Goal: Task Accomplishment & Management: Manage account settings

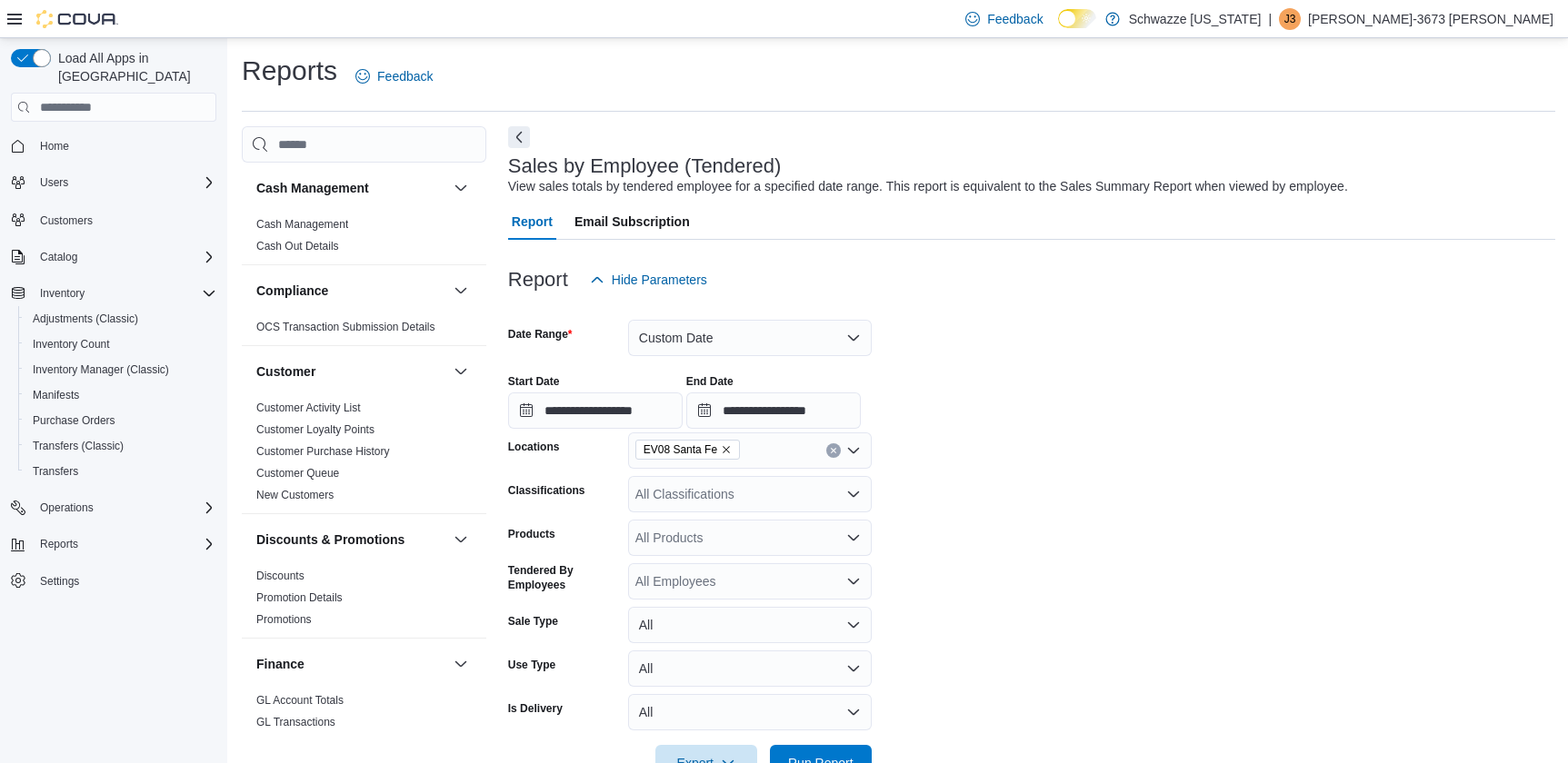
scroll to position [372, 0]
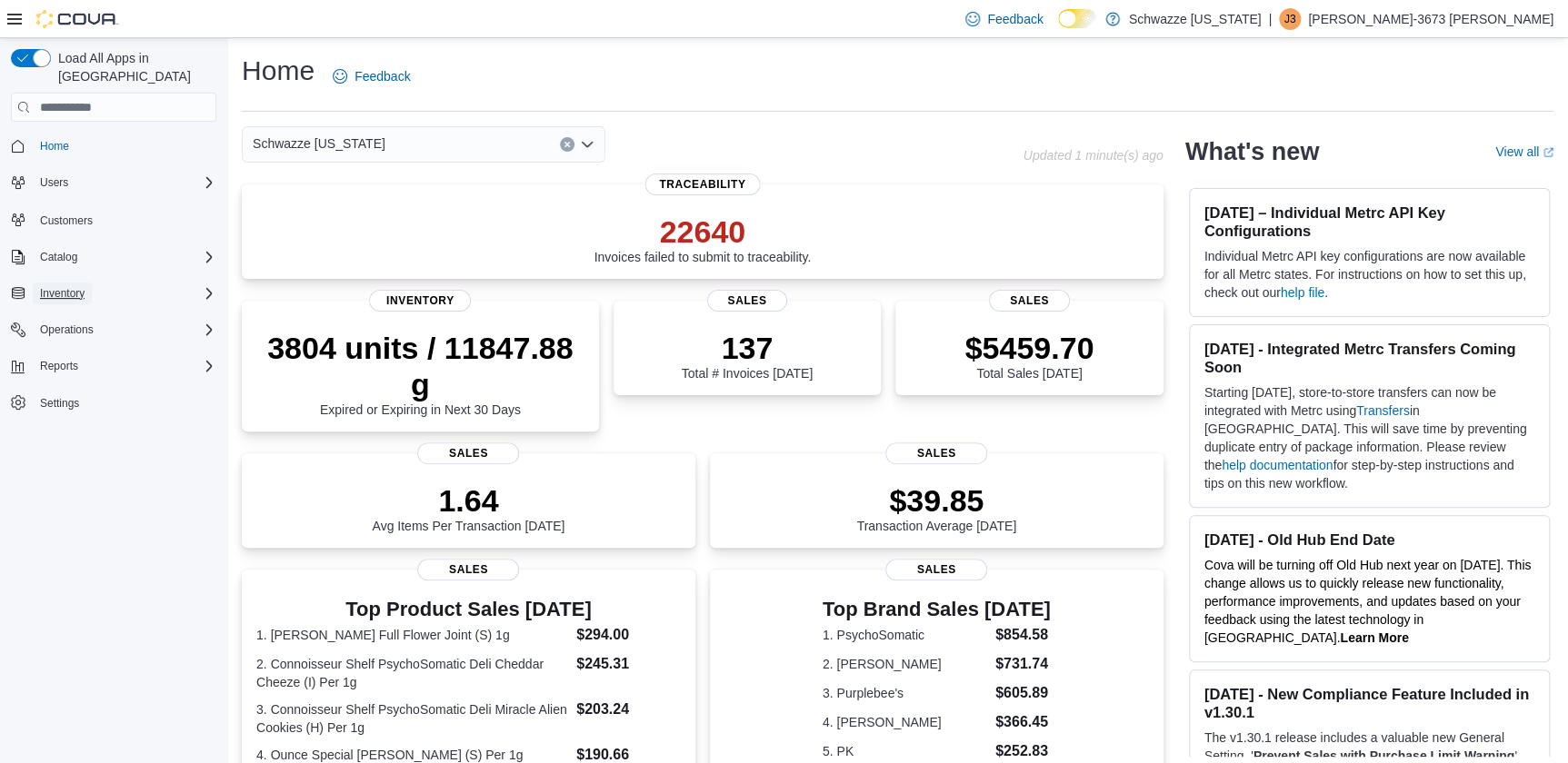
click at [82, 287] on span "Inventory" at bounding box center [62, 294] width 45 height 15
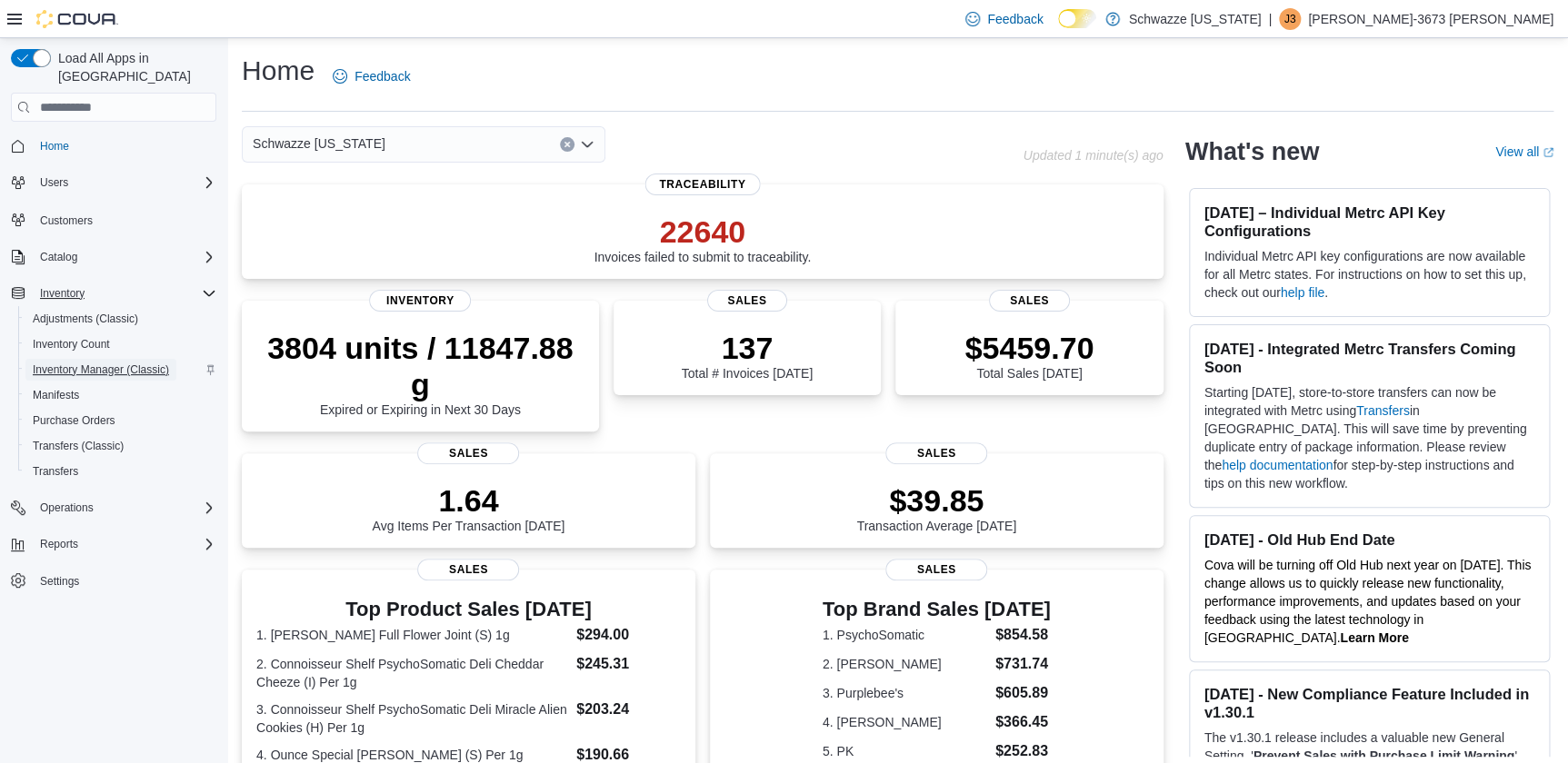
click at [92, 363] on span "Inventory Manager (Classic)" at bounding box center [101, 370] width 136 height 15
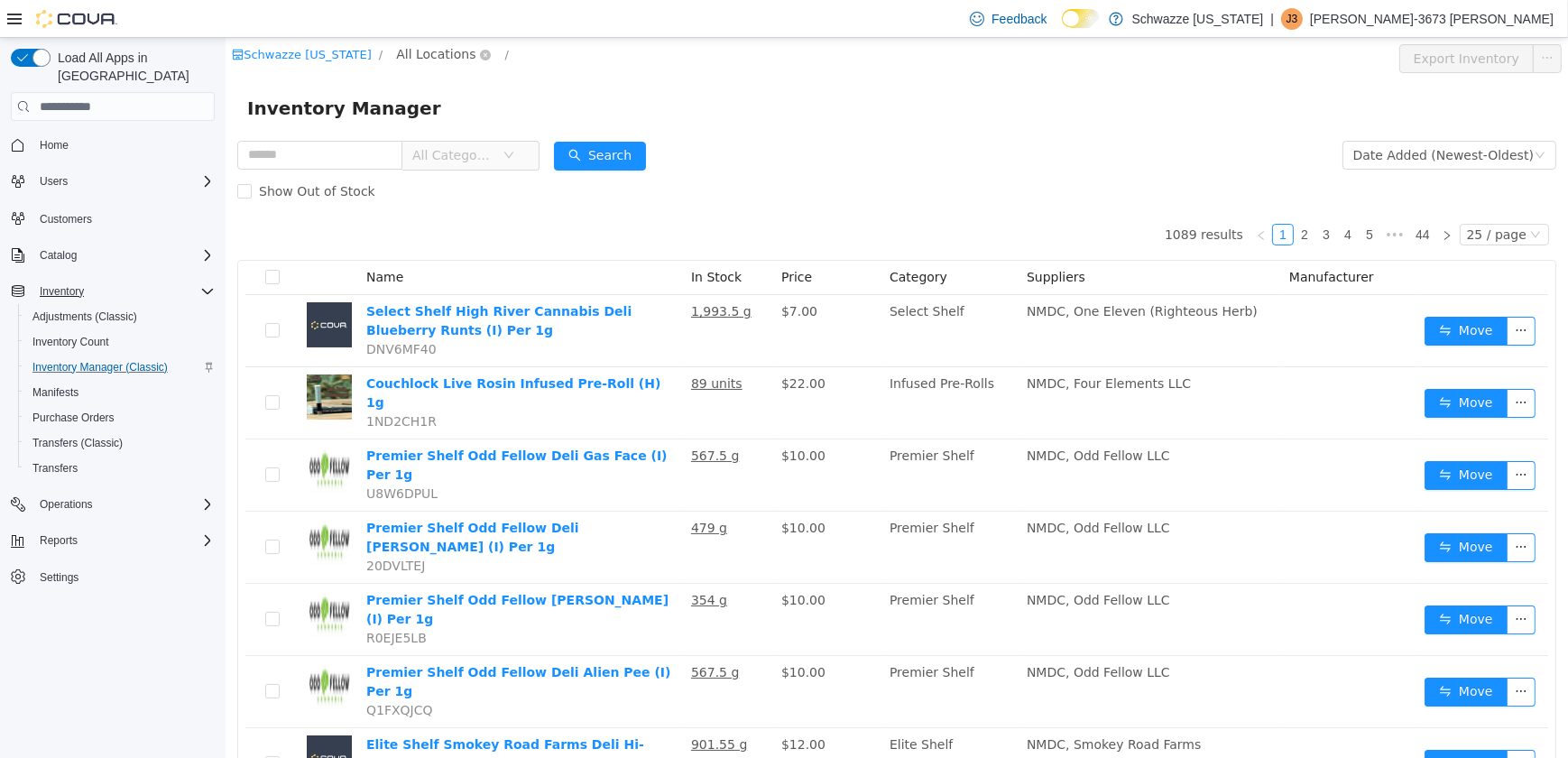
click at [422, 55] on span "All Locations" at bounding box center [435, 54] width 79 height 19
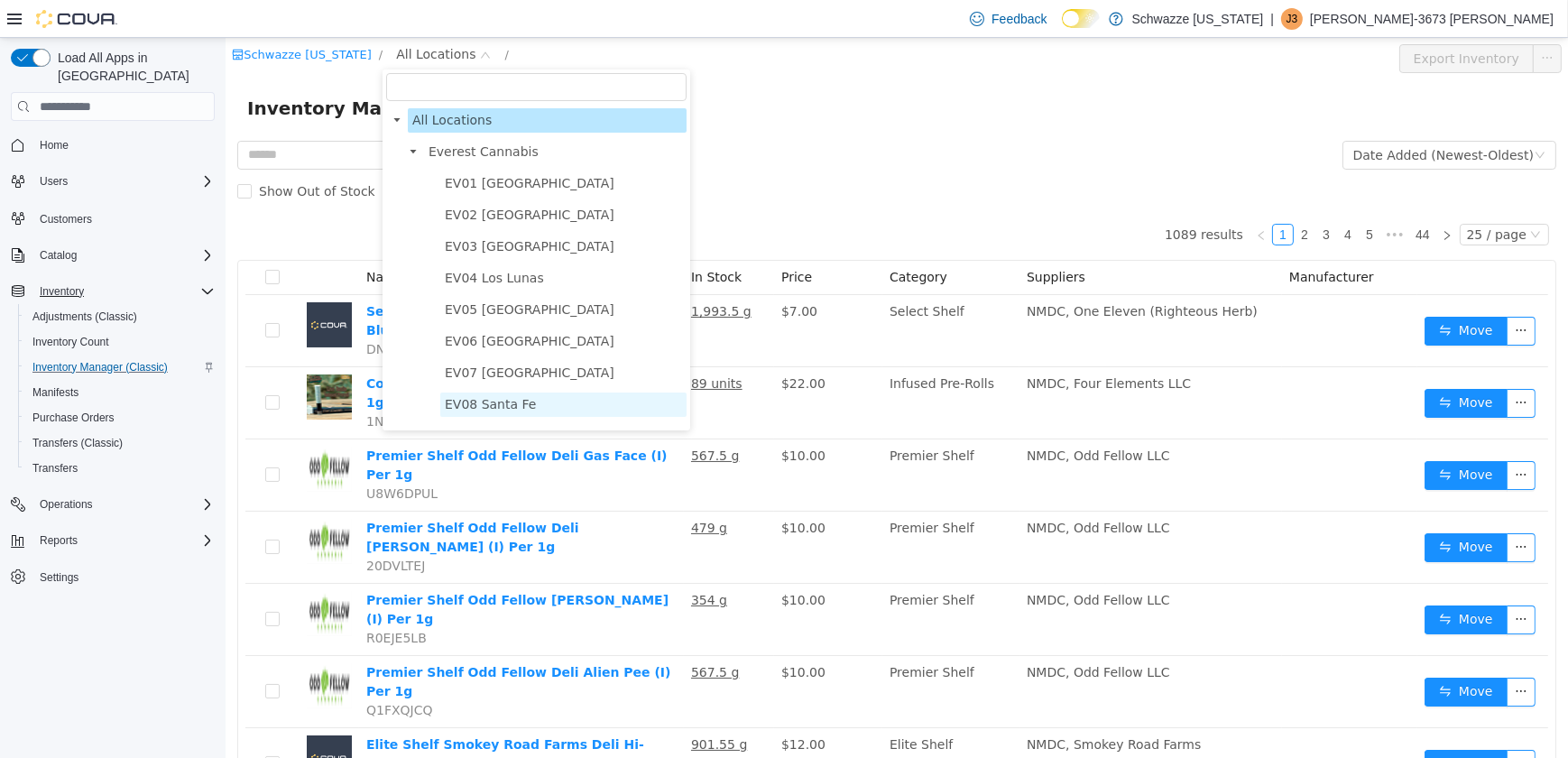
click at [496, 411] on span "EV08 Santa Fe" at bounding box center [489, 405] width 91 height 15
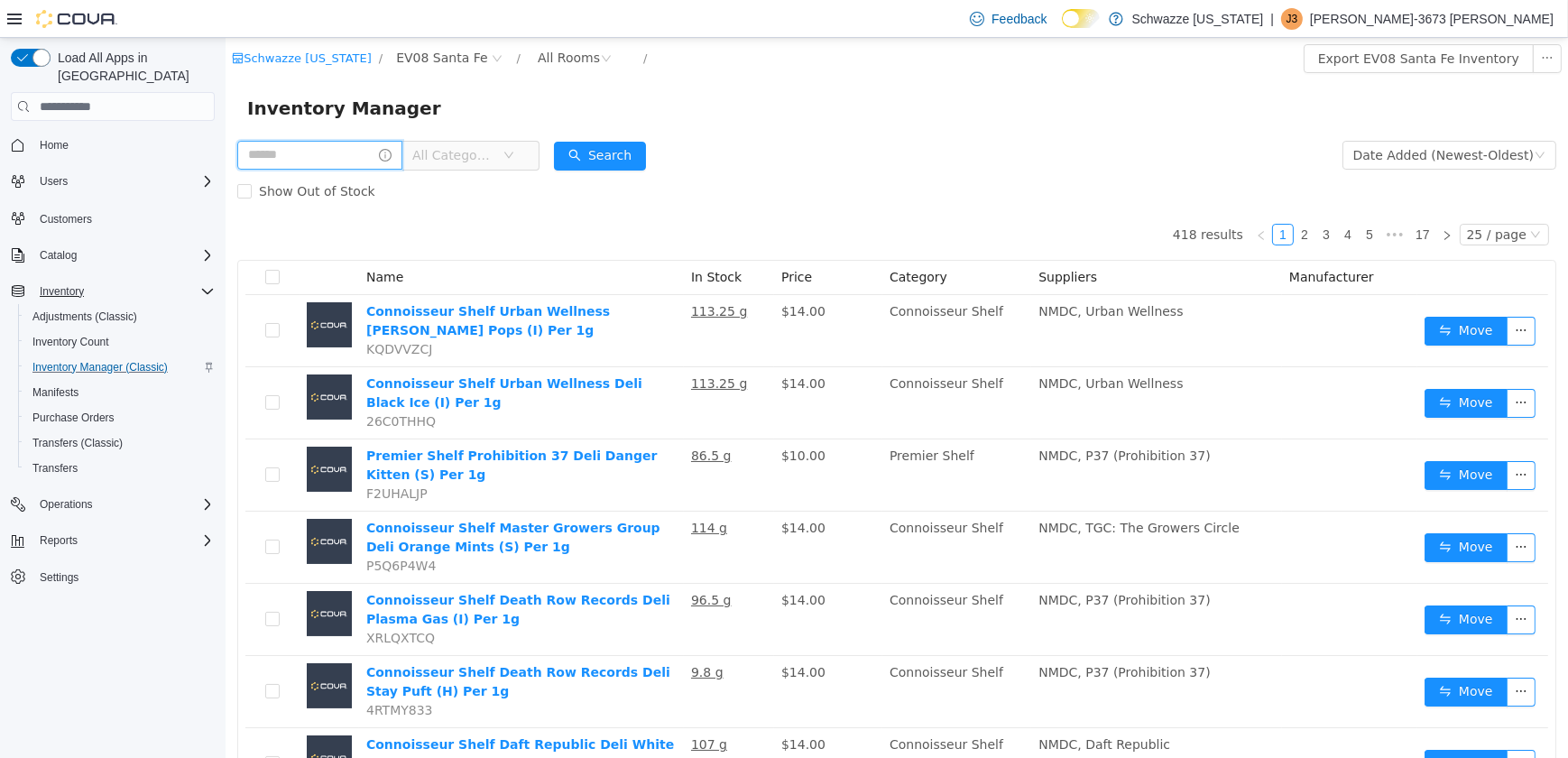
click at [340, 156] on input "text" at bounding box center [319, 154] width 165 height 29
type input "*********"
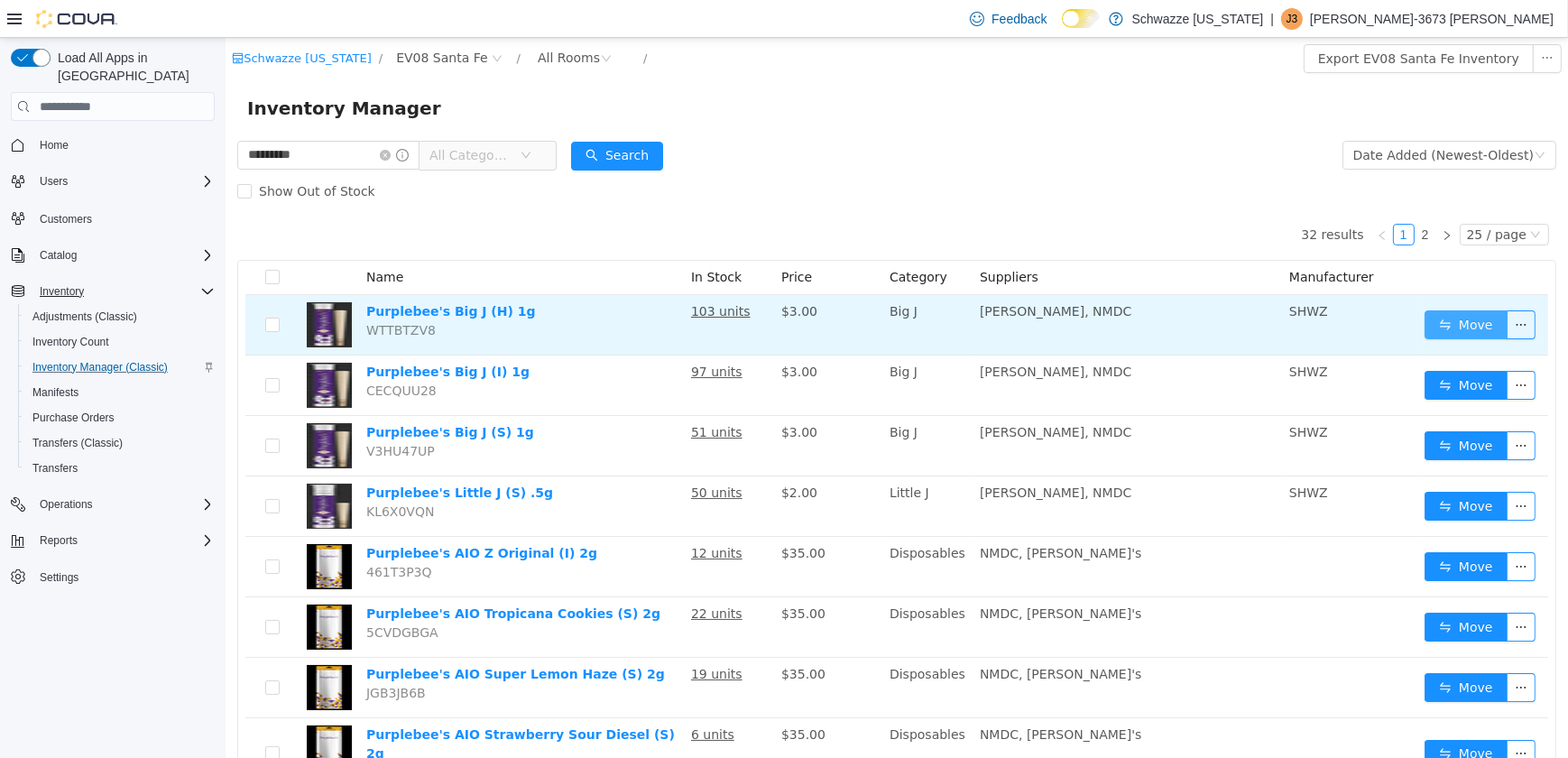
click at [1435, 333] on button "Move" at bounding box center [1465, 324] width 83 height 29
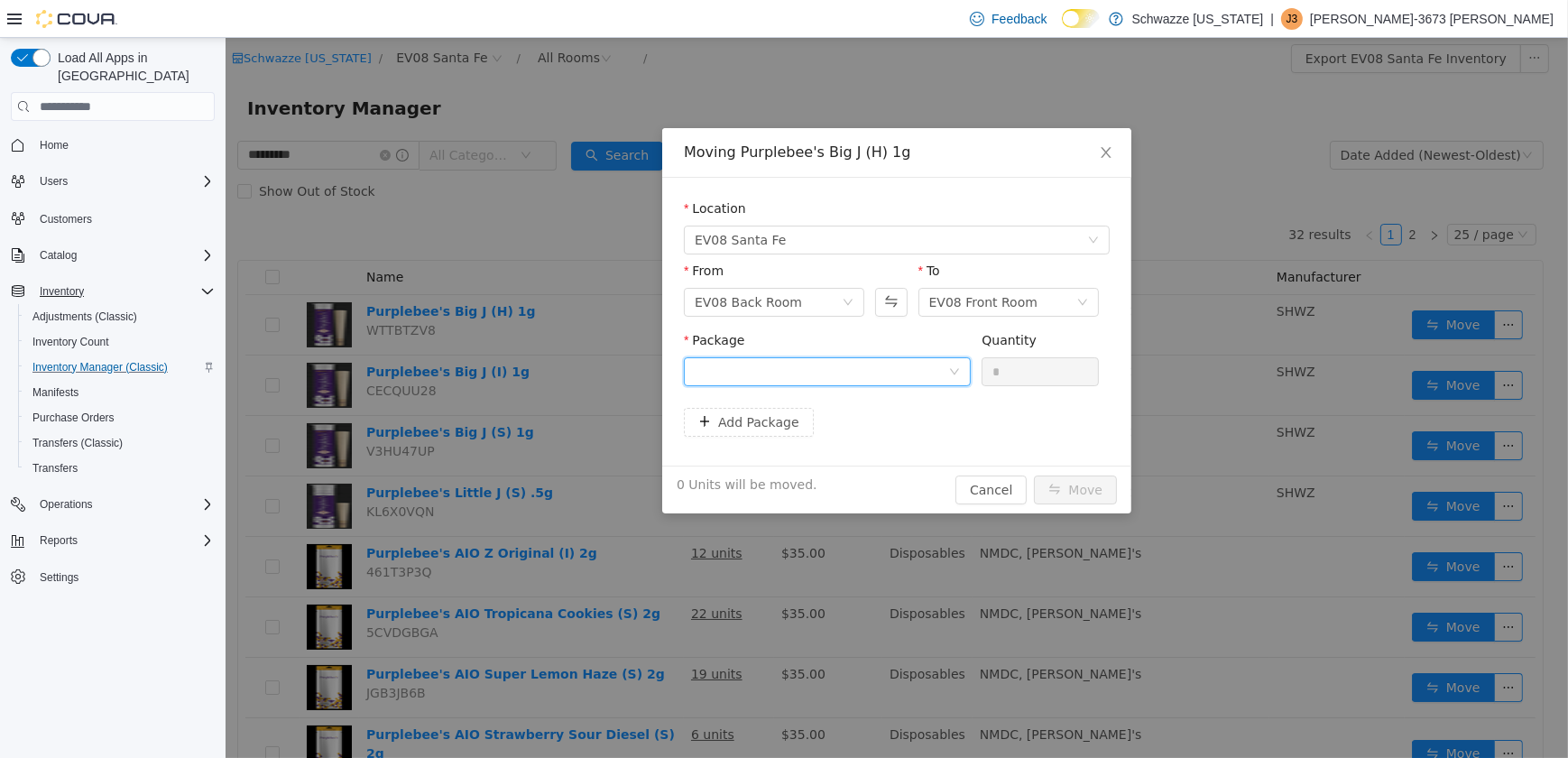
click at [867, 381] on div at bounding box center [820, 372] width 253 height 27
click at [557, 239] on div "Moving Purplebee's Big J (H) 1g Location EV08 Santa Fe From EV08 Back Room To E…" at bounding box center [895, 397] width 1343 height 720
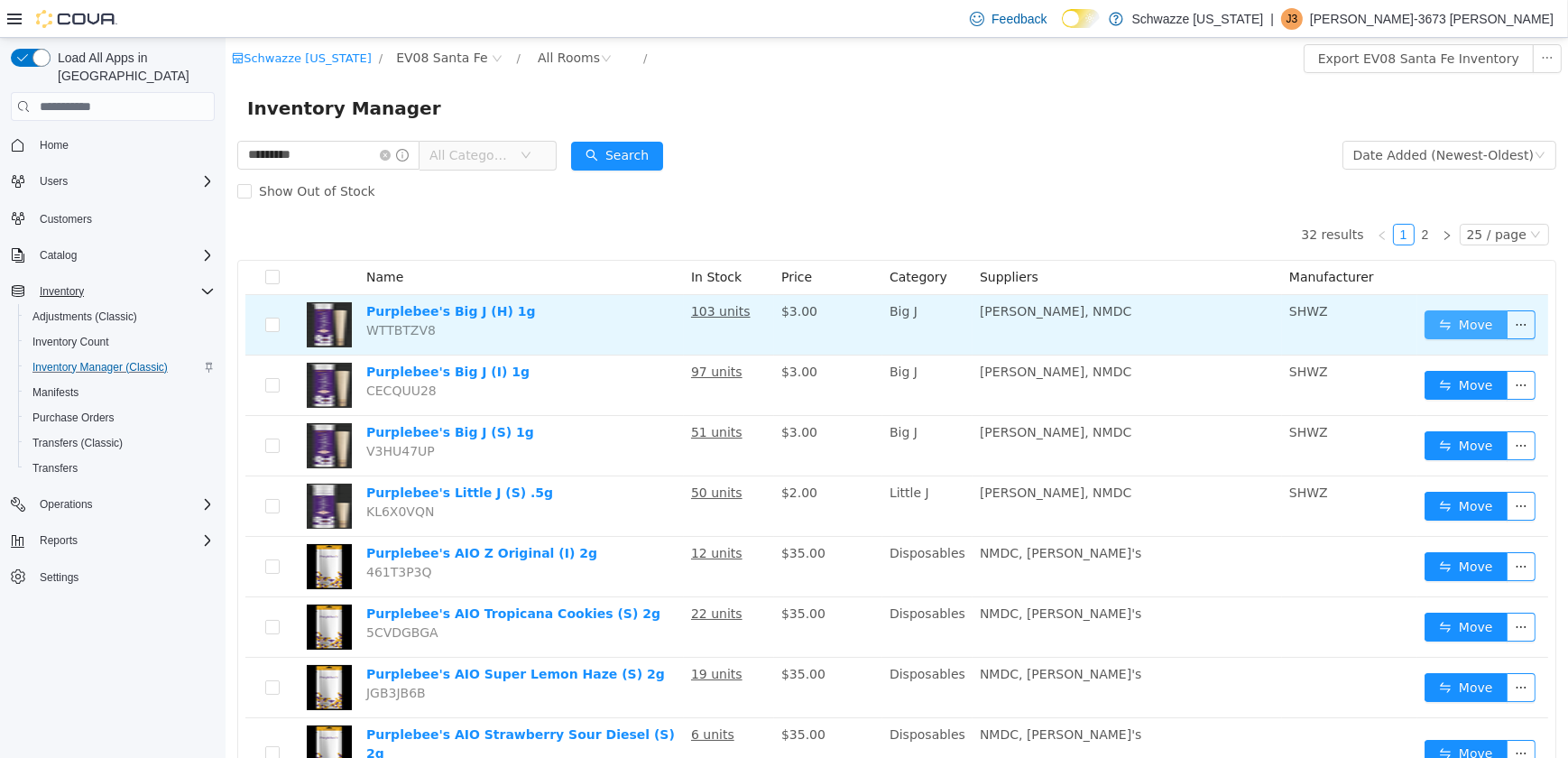
click at [1434, 328] on button "Move" at bounding box center [1465, 324] width 83 height 29
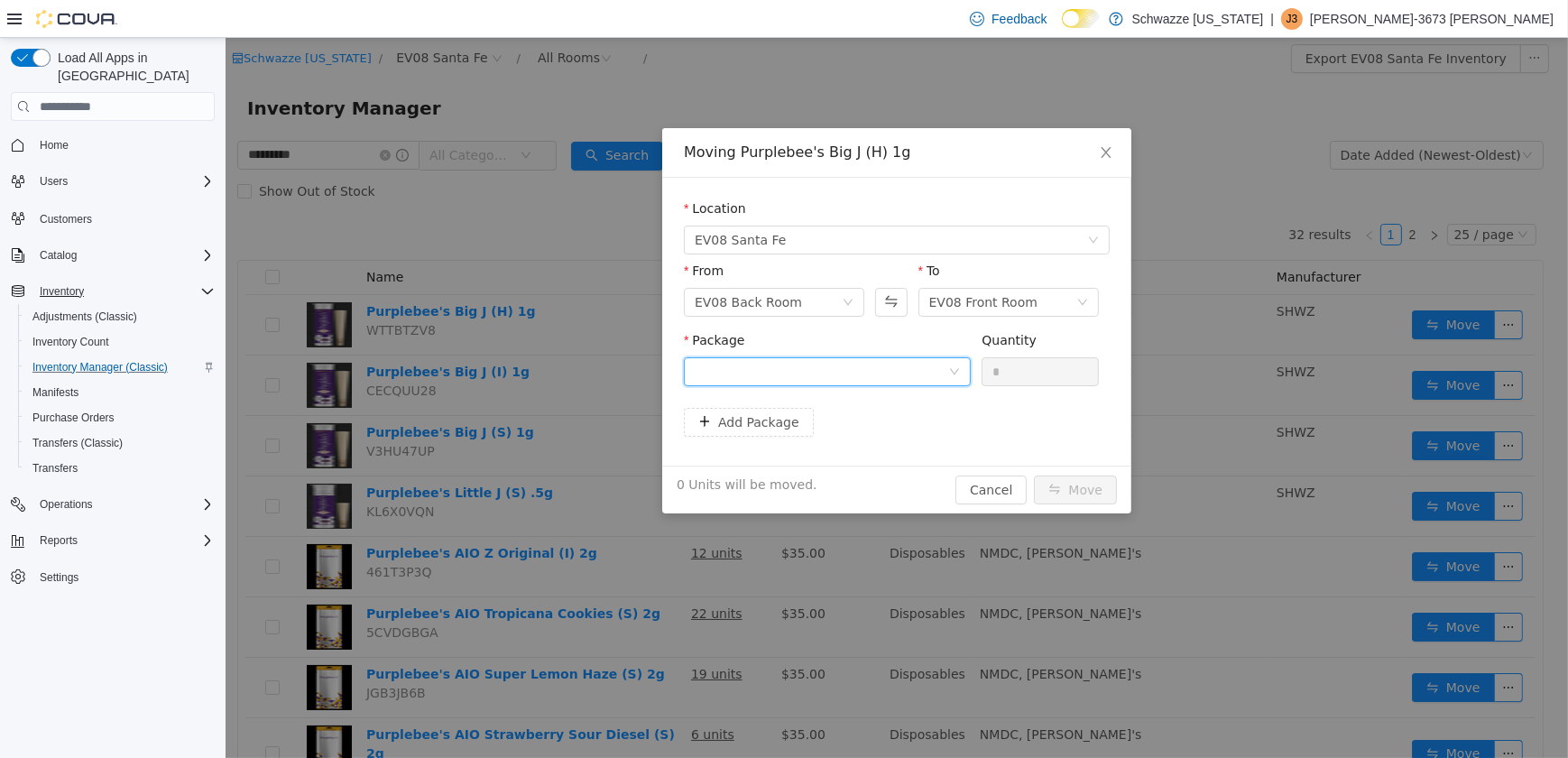
click at [820, 370] on div at bounding box center [820, 372] width 253 height 27
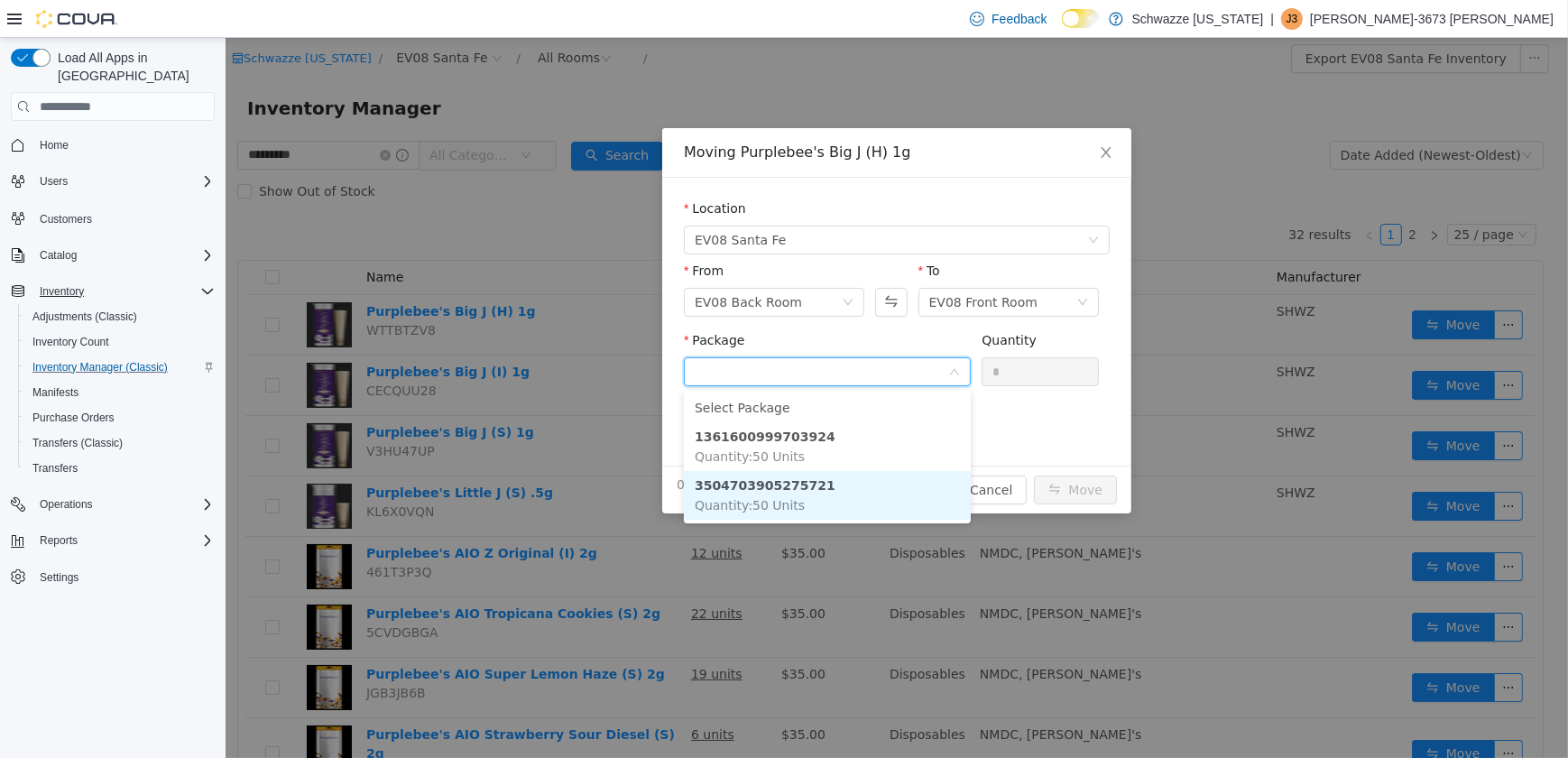
click at [818, 510] on li "3504703905275721 Quantity : 50 Units" at bounding box center [826, 495] width 287 height 49
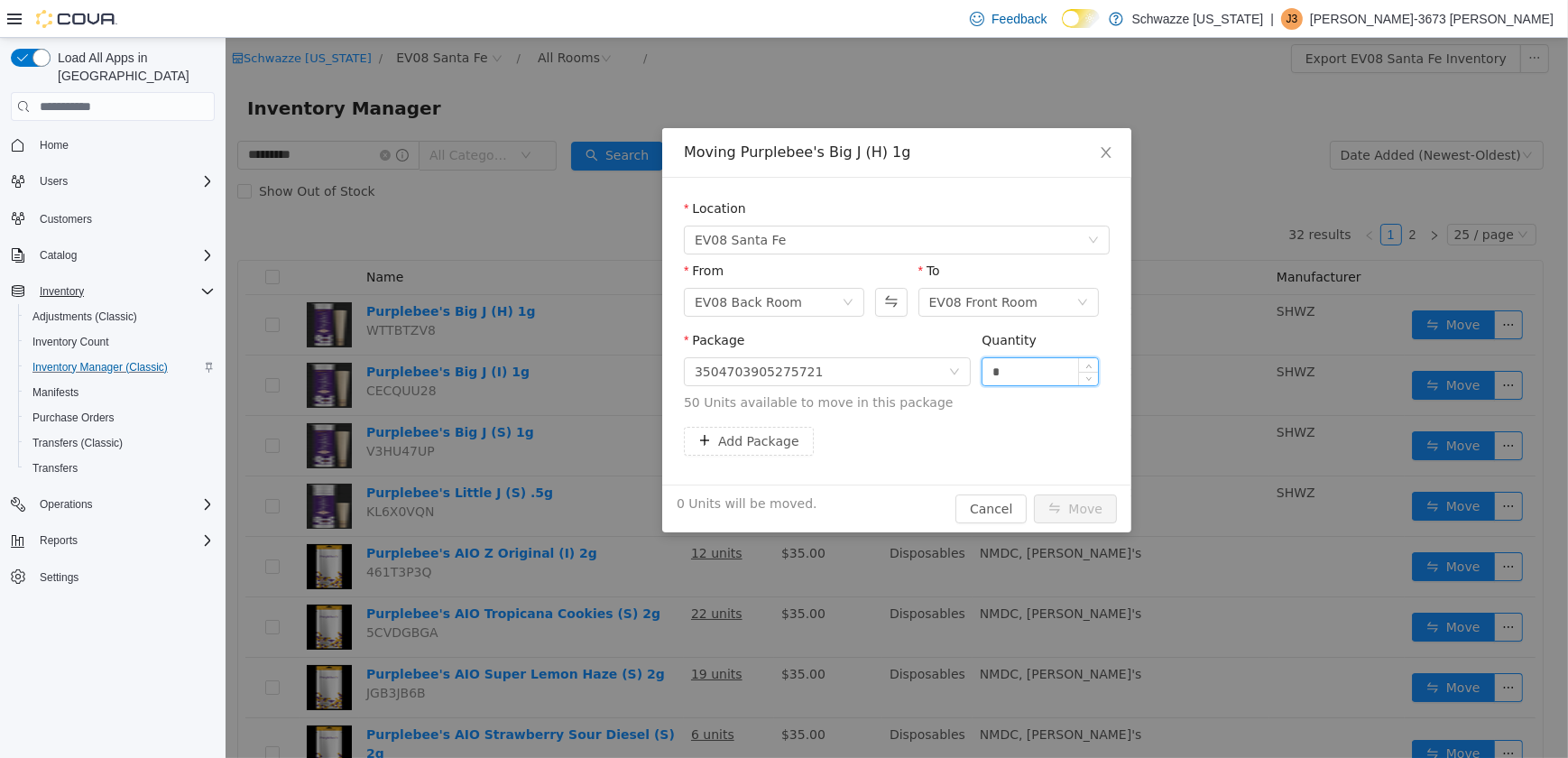
click at [984, 370] on input "*" at bounding box center [1039, 372] width 115 height 27
type input "**"
click at [1064, 506] on button "Move" at bounding box center [1075, 508] width 83 height 29
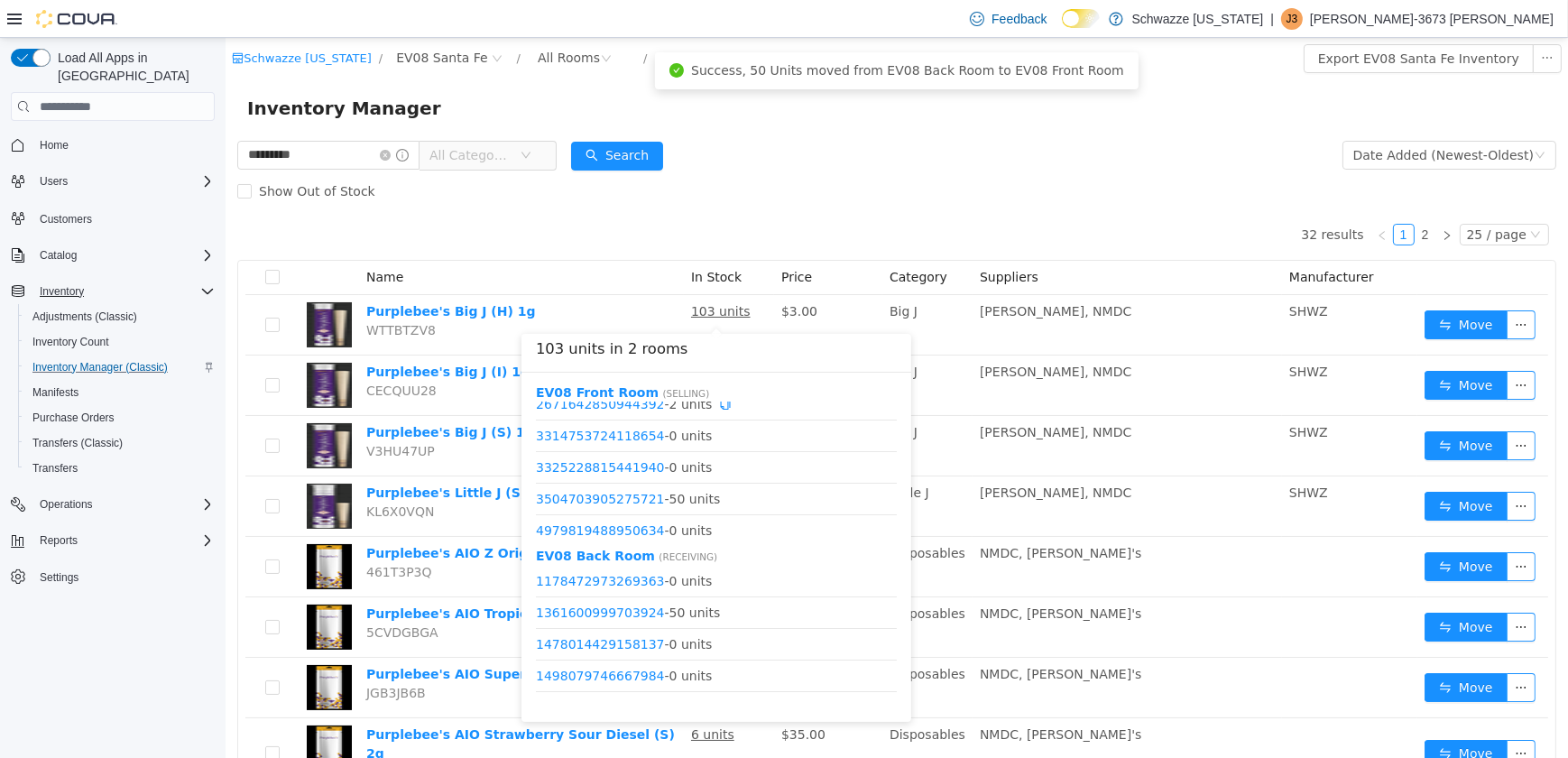
scroll to position [338, 0]
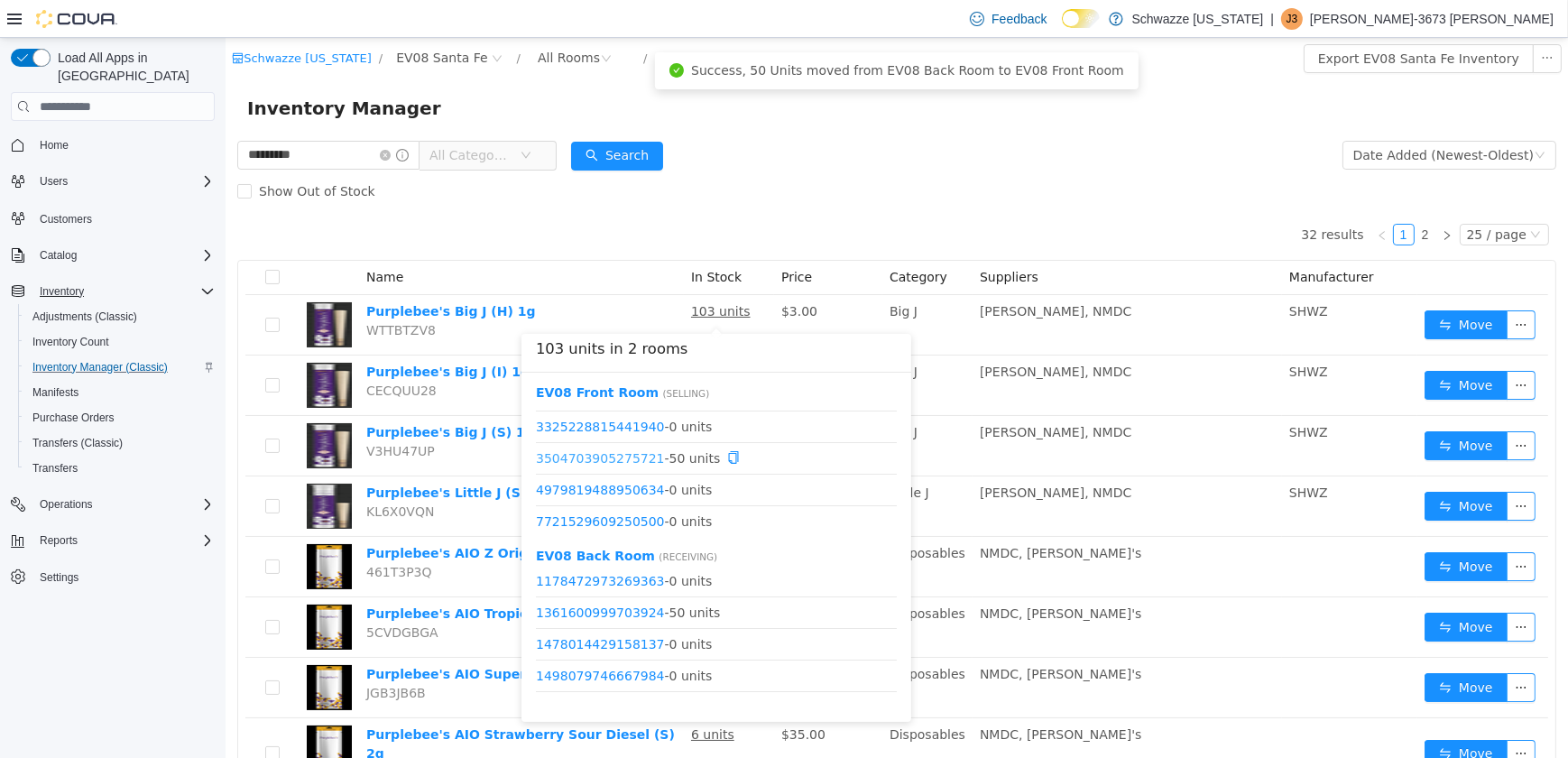
click at [620, 453] on link "3504703905275721" at bounding box center [600, 458] width 129 height 15
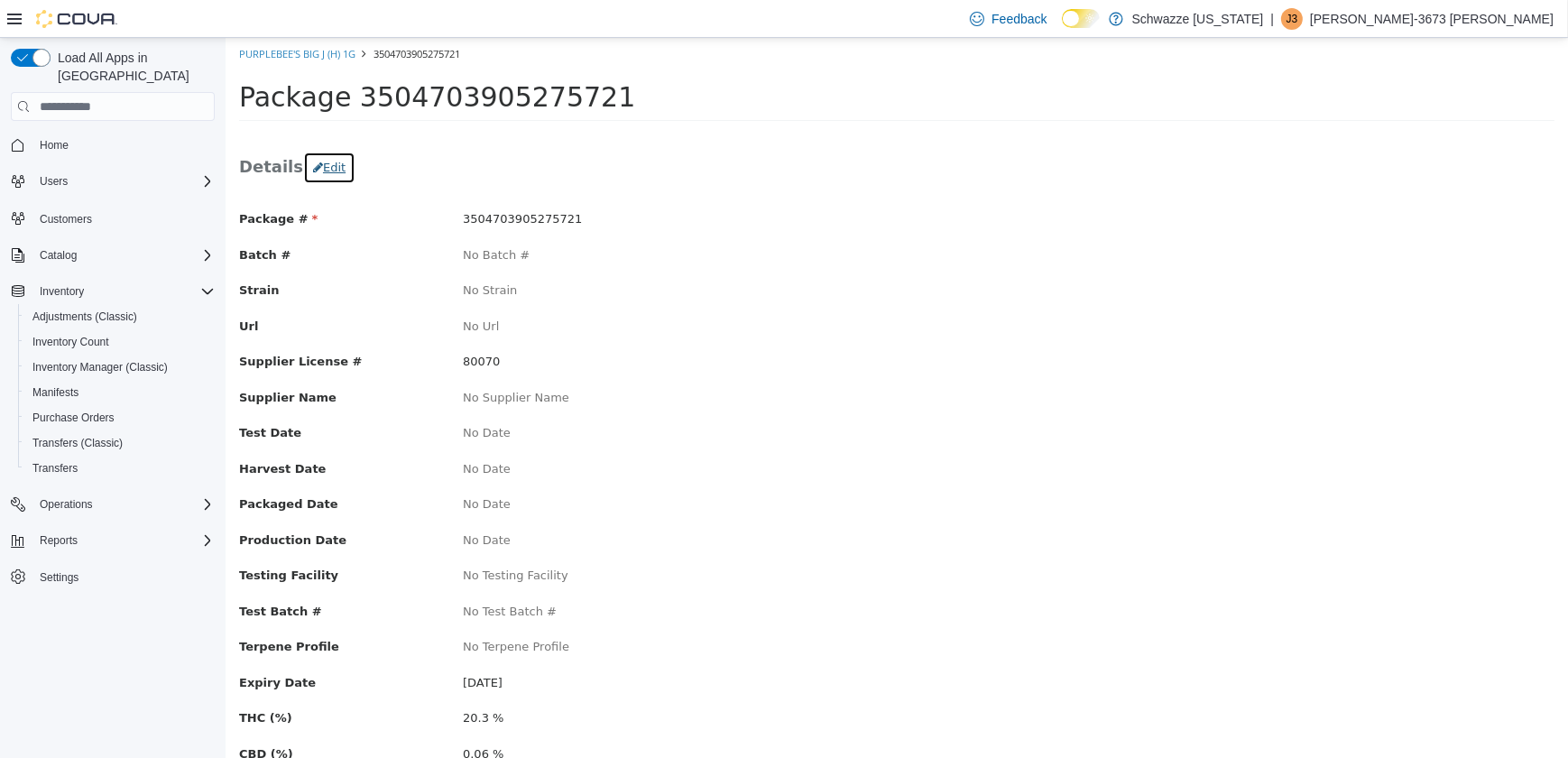
click at [321, 165] on button "Edit" at bounding box center [328, 167] width 53 height 32
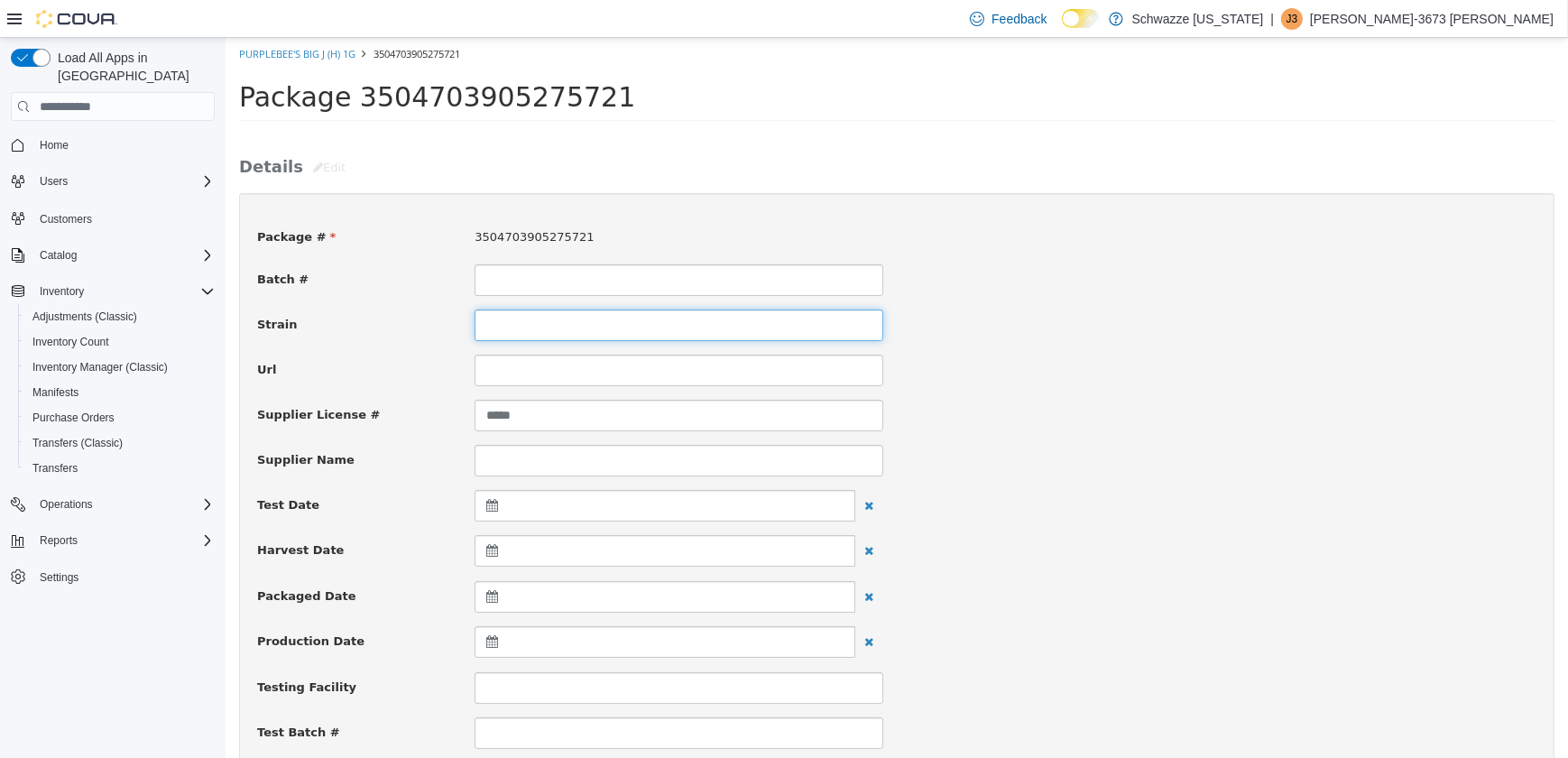
click at [563, 324] on input at bounding box center [678, 325] width 408 height 31
type input "*********"
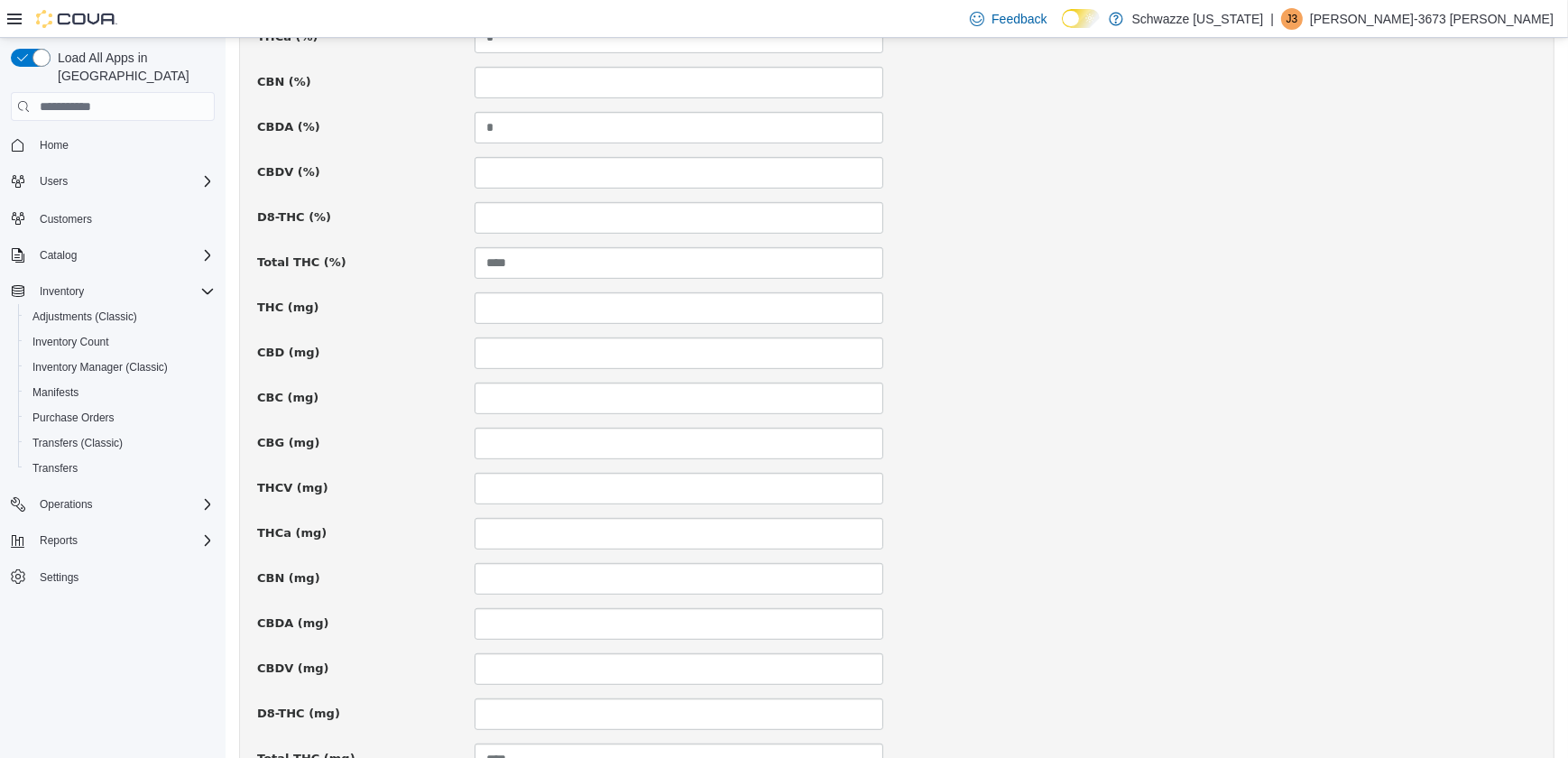
scroll to position [1204, 0]
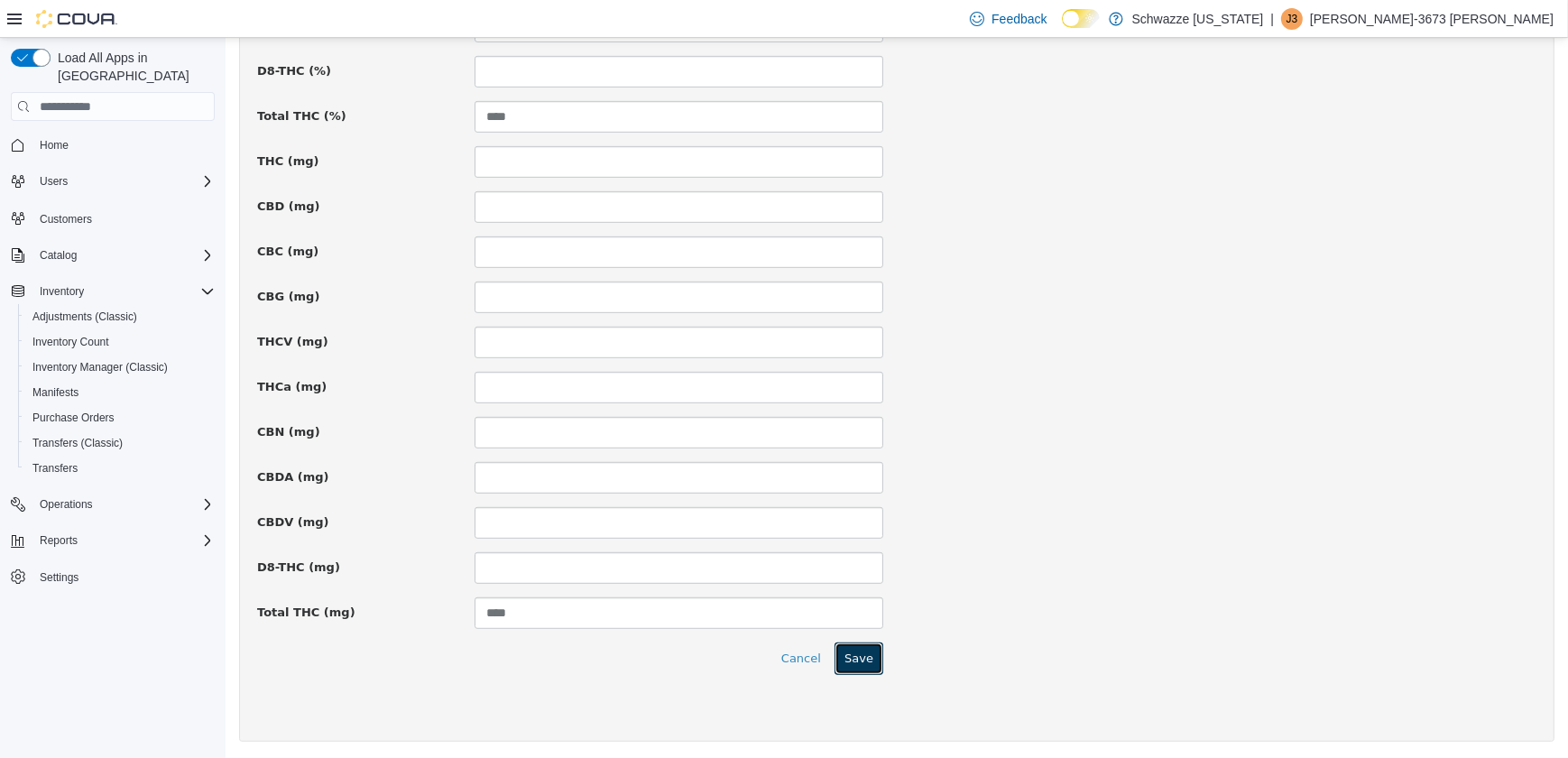
click at [847, 654] on button "Save" at bounding box center [857, 658] width 49 height 32
